Goal: Task Accomplishment & Management: Use online tool/utility

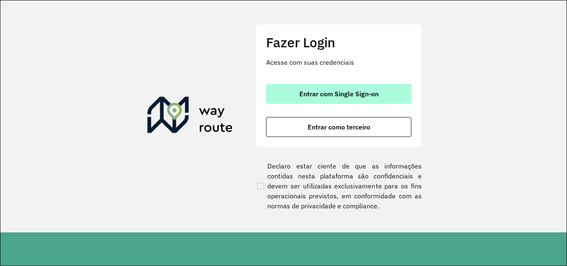
click at [338, 91] on span "Entrar com Single Sign-on" at bounding box center [338, 94] width 79 height 7
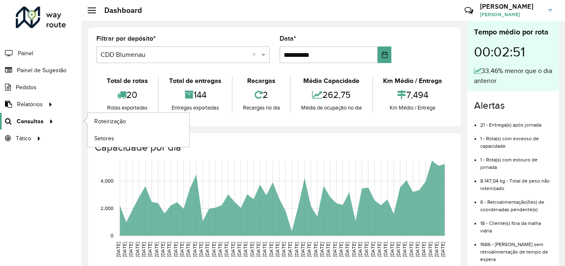
click at [35, 122] on span "Consultas" at bounding box center [30, 121] width 27 height 9
click at [119, 123] on span "Roteirização" at bounding box center [111, 121] width 34 height 9
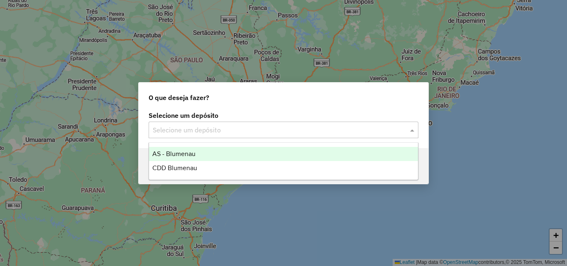
click at [254, 135] on div "Selecione um depósito" at bounding box center [284, 130] width 270 height 17
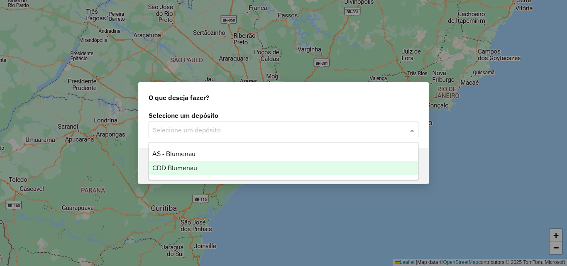
click at [199, 166] on div "CDD Blumenau" at bounding box center [283, 168] width 269 height 14
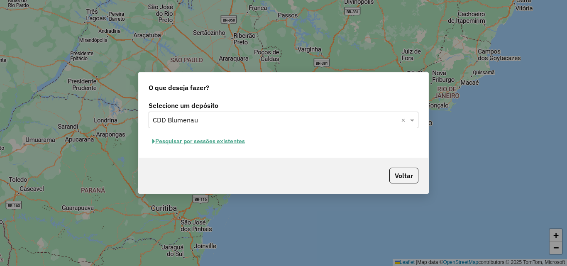
click at [221, 141] on button "Pesquisar por sessões existentes" at bounding box center [199, 141] width 100 height 13
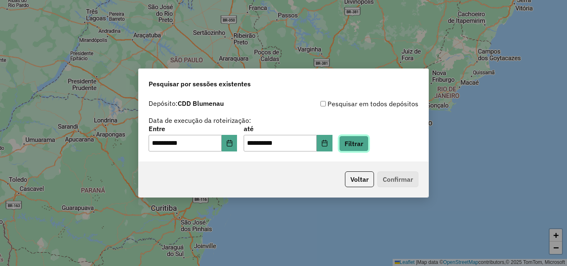
click at [368, 146] on button "Filtrar" at bounding box center [353, 144] width 29 height 16
